Goal: Navigation & Orientation: Find specific page/section

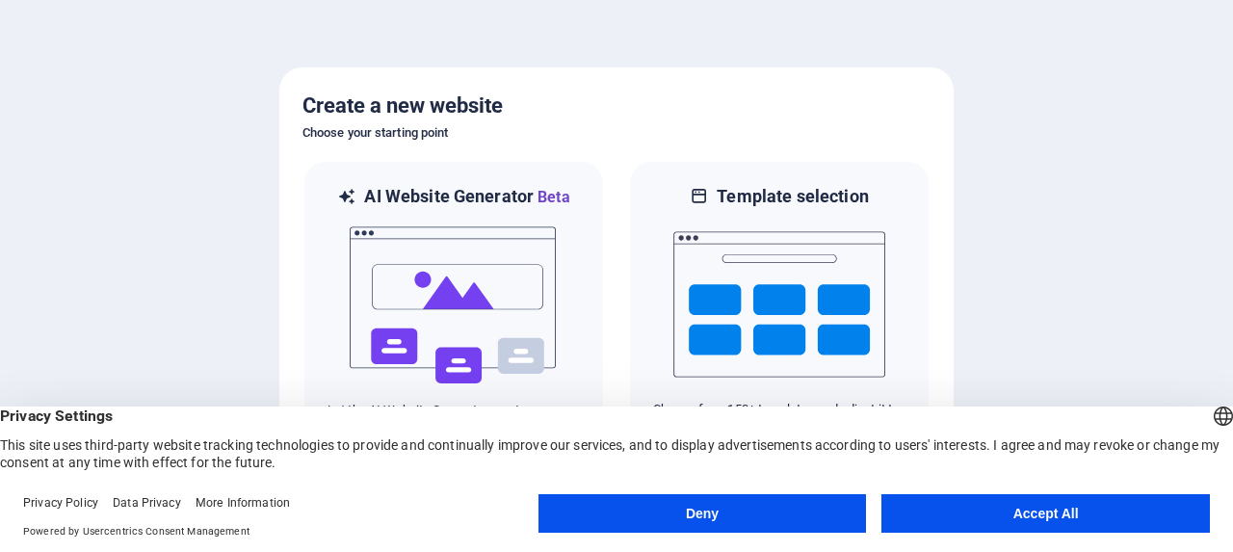
drag, startPoint x: 684, startPoint y: 519, endPoint x: 714, endPoint y: 520, distance: 29.9
click at [714, 520] on button "Deny" at bounding box center [702, 513] width 328 height 39
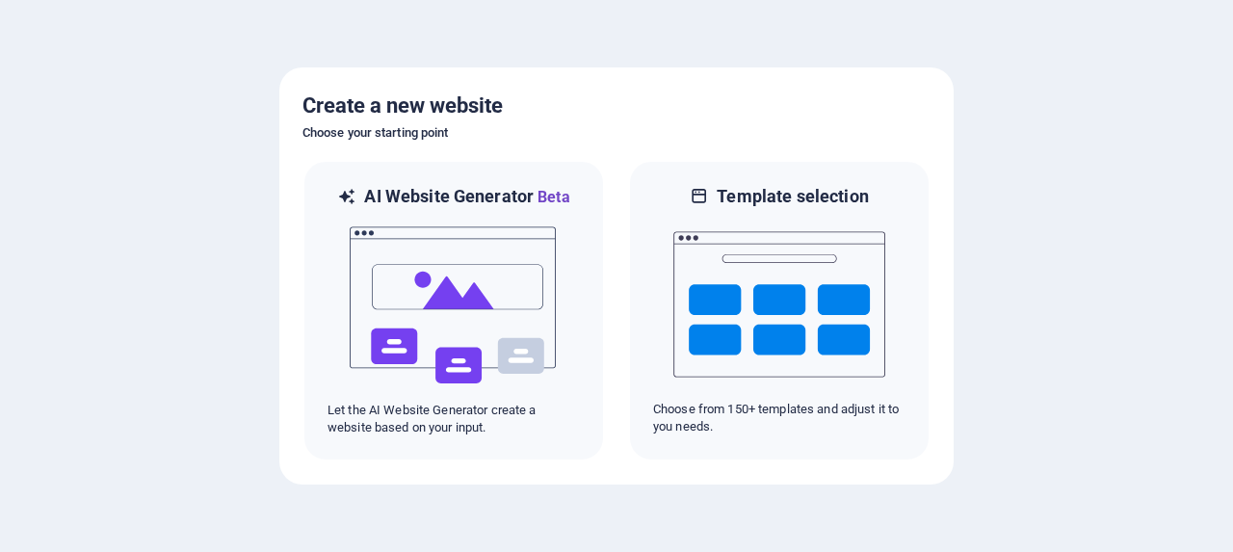
drag, startPoint x: 715, startPoint y: 516, endPoint x: 726, endPoint y: 496, distance: 23.3
click at [726, 496] on div at bounding box center [616, 276] width 1233 height 552
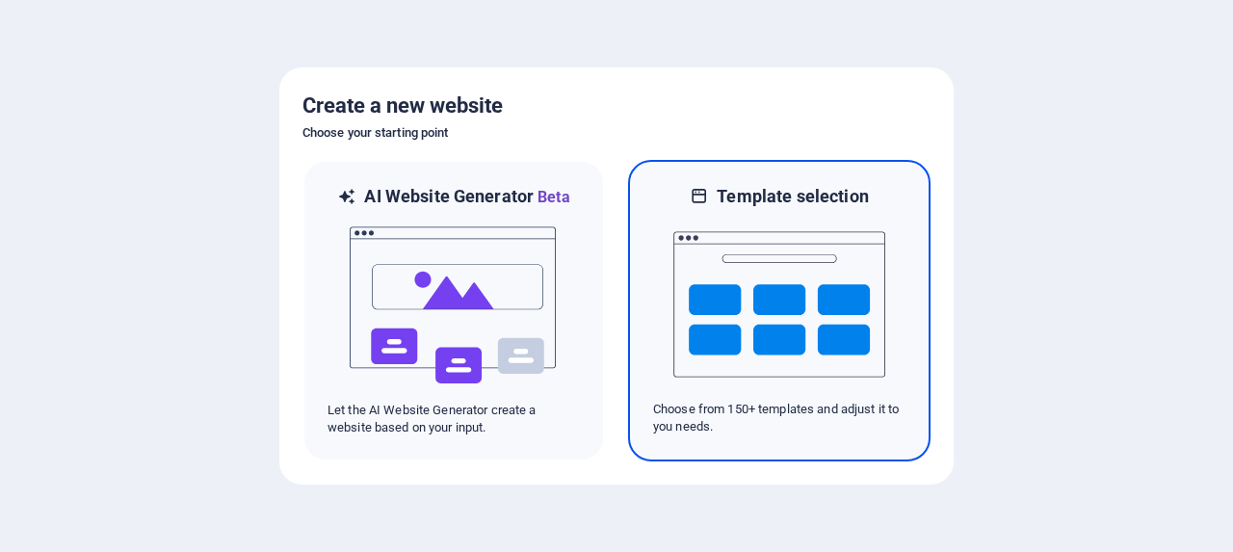
click at [713, 309] on img at bounding box center [779, 304] width 212 height 193
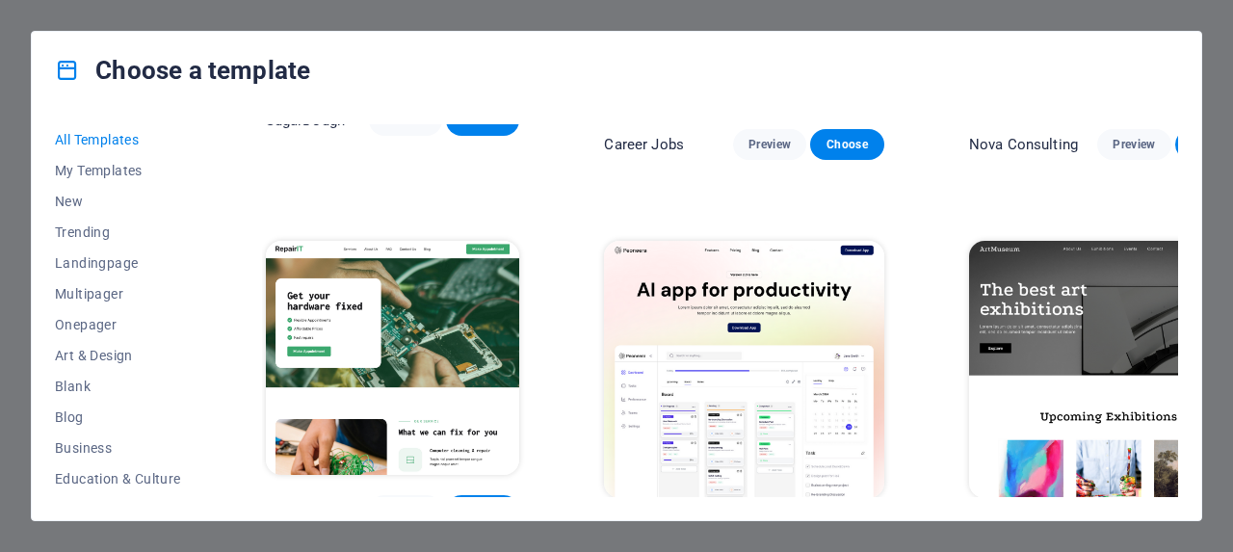
scroll to position [337, 0]
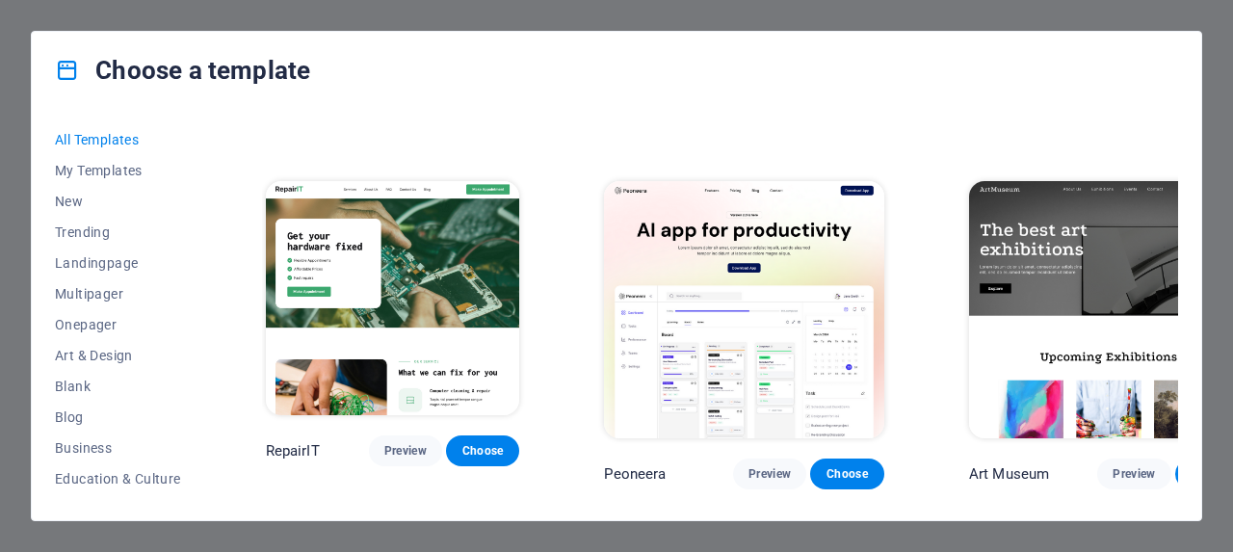
click at [719, 292] on img at bounding box center [743, 310] width 279 height 258
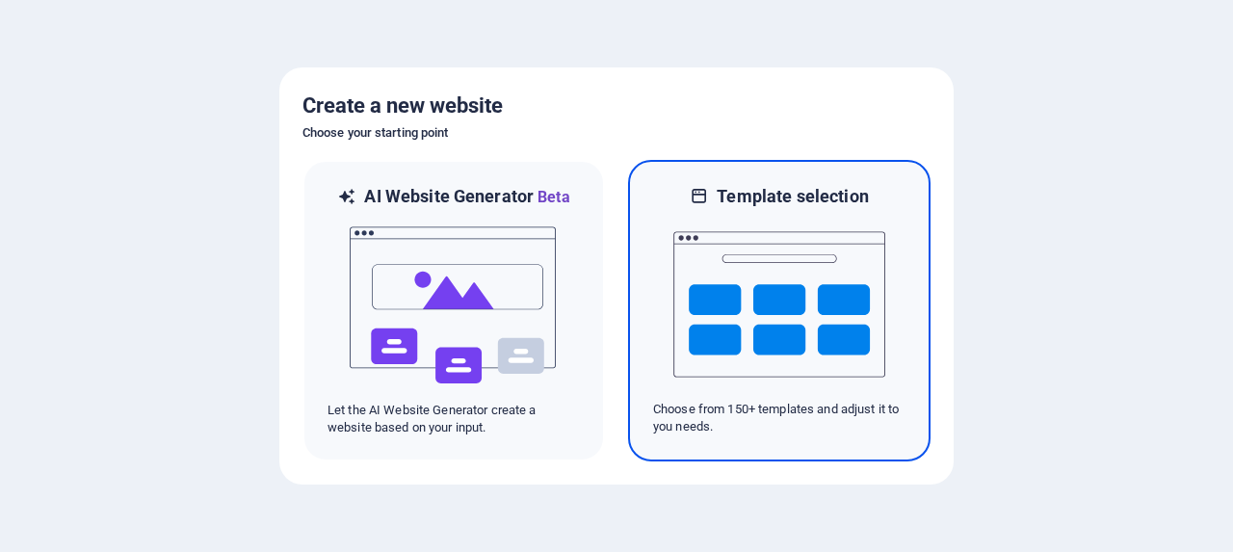
click at [775, 302] on img at bounding box center [779, 304] width 212 height 193
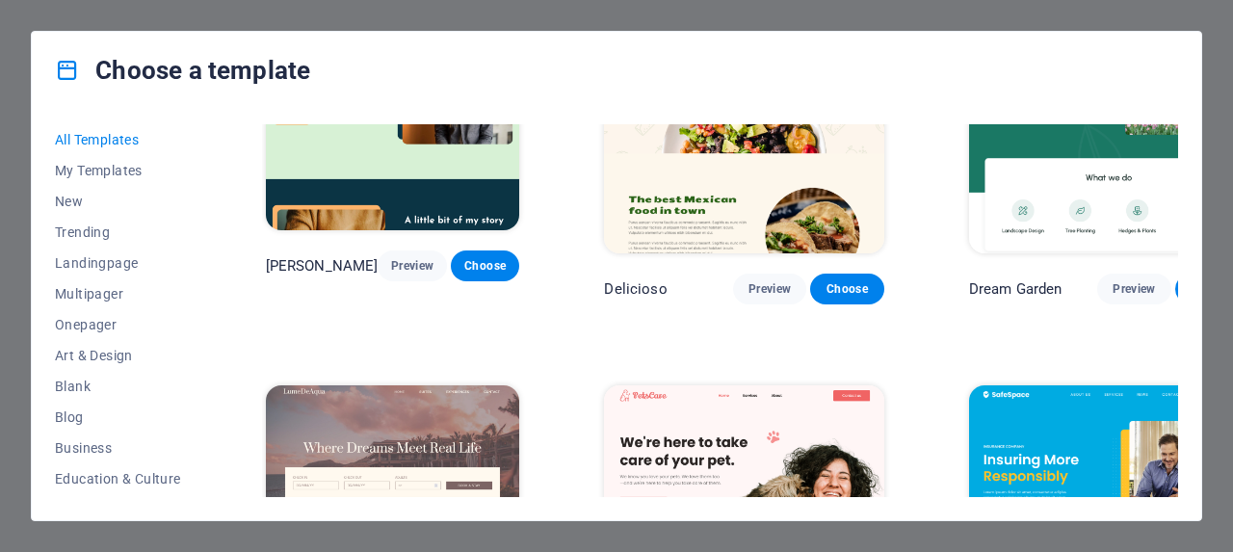
scroll to position [3699, 0]
